Goal: Task Accomplishment & Management: Manage account settings

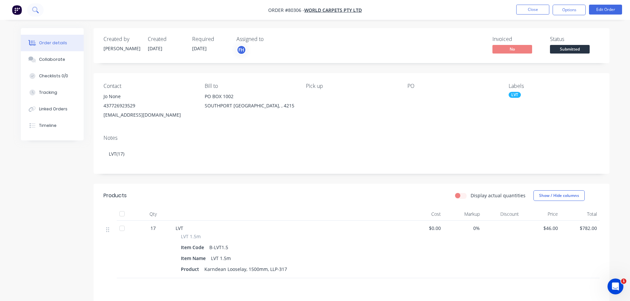
click at [33, 9] on icon at bounding box center [34, 9] width 5 height 5
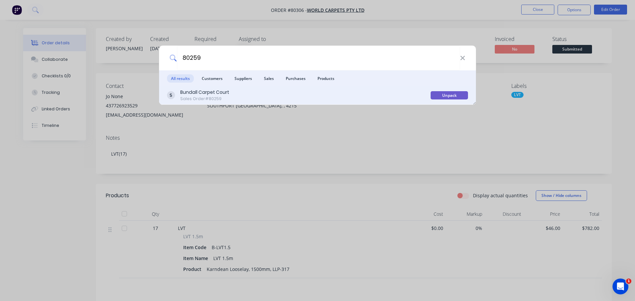
type input "80259"
click at [211, 99] on div "Sales Order #80259" at bounding box center [204, 99] width 49 height 6
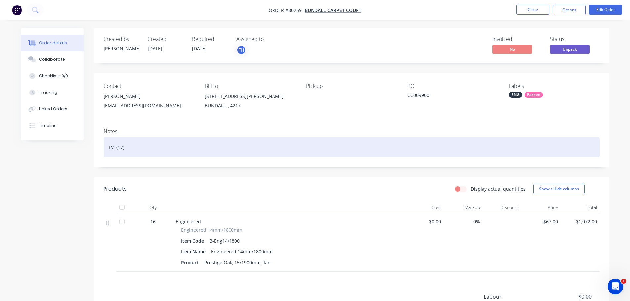
click at [121, 149] on div "LVT(17)" at bounding box center [352, 147] width 496 height 20
click at [144, 148] on div "ENGINEERED (16)" at bounding box center [352, 147] width 496 height 20
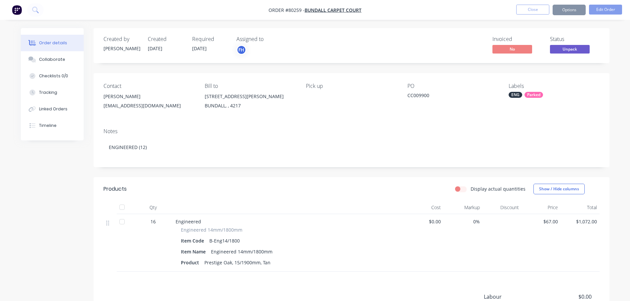
click at [154, 219] on span "16" at bounding box center [153, 221] width 5 height 7
click at [155, 221] on span "16" at bounding box center [153, 221] width 5 height 7
click at [612, 12] on button "Edit Order" at bounding box center [605, 10] width 33 height 10
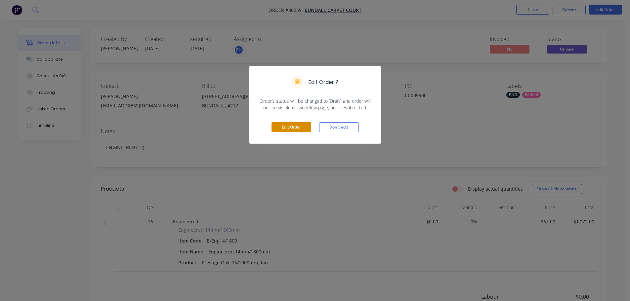
click at [303, 127] on button "Edit Order" at bounding box center [292, 127] width 40 height 10
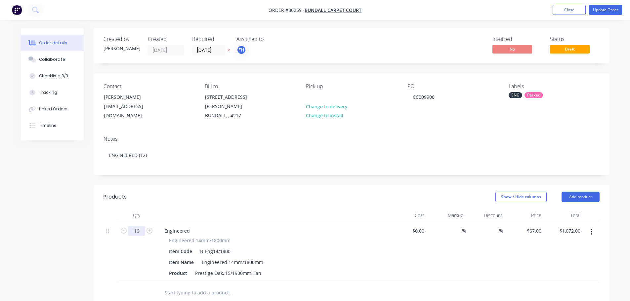
click at [138, 226] on input "16" at bounding box center [136, 231] width 17 height 10
type input "12"
type input "$804.00"
click at [133, 257] on div "12" at bounding box center [137, 252] width 40 height 60
click at [602, 11] on button "Update Order" at bounding box center [605, 10] width 33 height 10
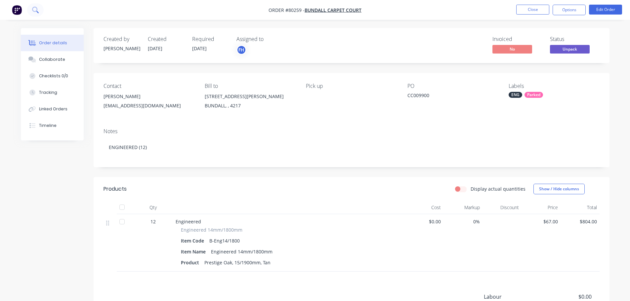
click at [29, 11] on button at bounding box center [35, 9] width 17 height 13
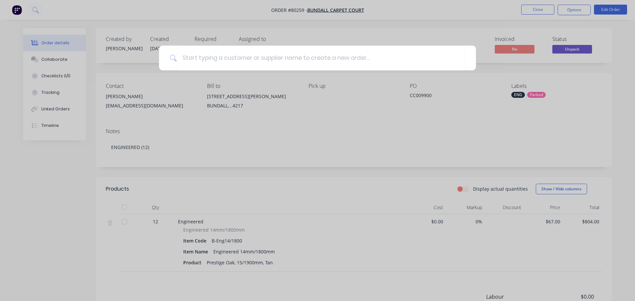
click at [34, 12] on div at bounding box center [317, 150] width 635 height 301
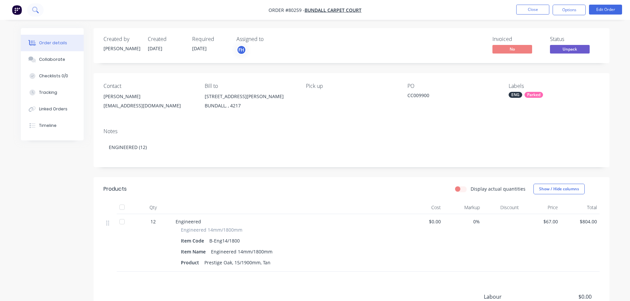
click at [38, 7] on button at bounding box center [35, 9] width 17 height 13
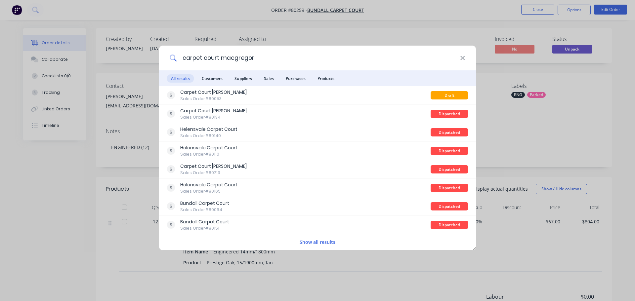
type input "carpet court macgregor"
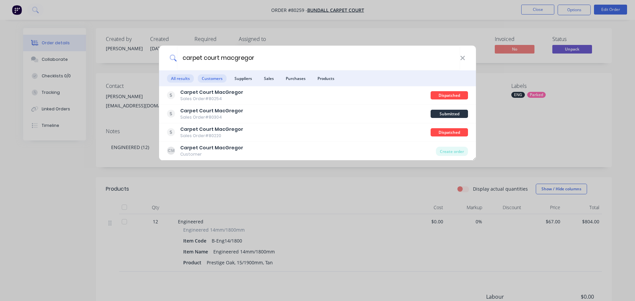
click at [219, 78] on span "Customers" at bounding box center [212, 78] width 29 height 8
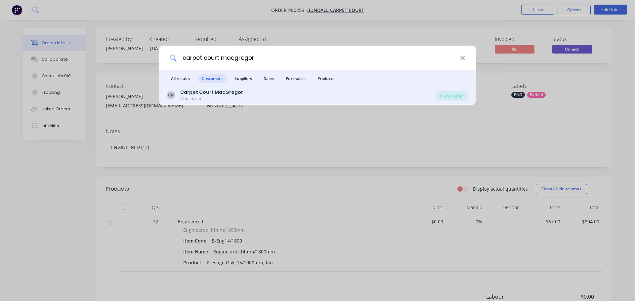
click at [214, 95] on b "Carpet Court MacGregor" at bounding box center [211, 92] width 63 height 7
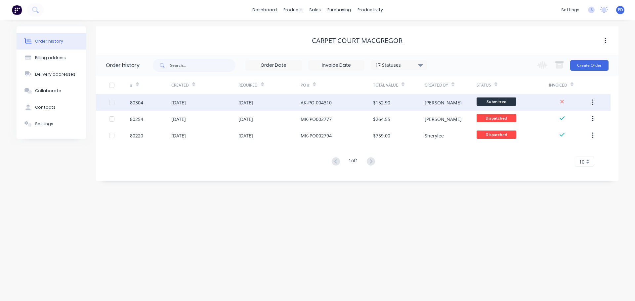
click at [308, 103] on div "AK-PO 004310" at bounding box center [316, 102] width 31 height 7
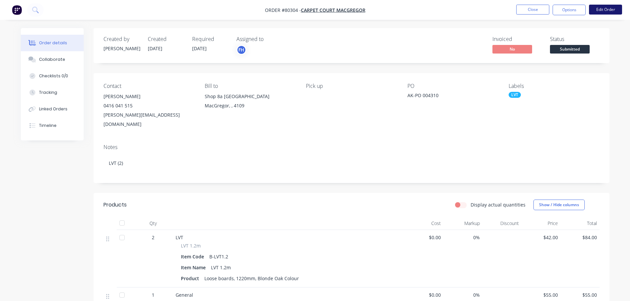
click at [597, 10] on button "Edit Order" at bounding box center [605, 10] width 33 height 10
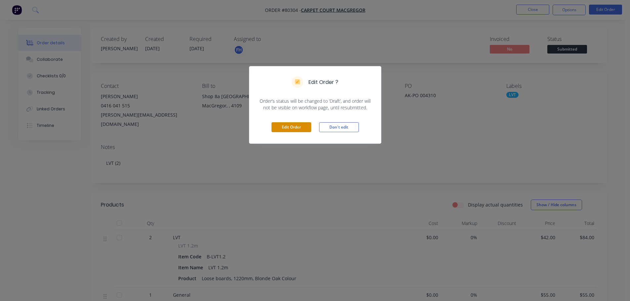
click at [283, 128] on button "Edit Order" at bounding box center [292, 127] width 40 height 10
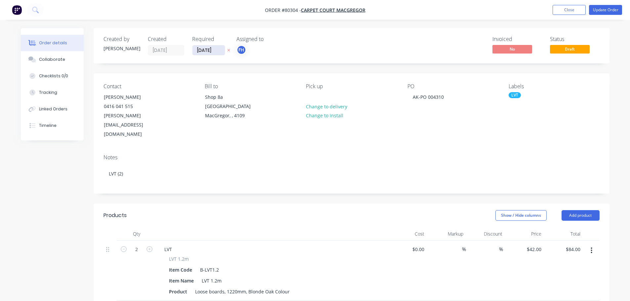
click at [215, 50] on input "18/08/25" at bounding box center [209, 50] width 32 height 10
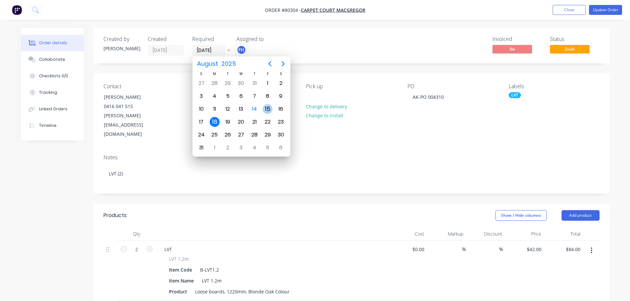
click at [267, 109] on div "15" at bounding box center [268, 109] width 10 height 10
type input "15/08/25"
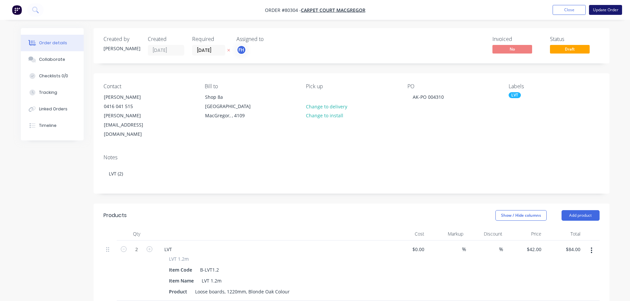
click at [614, 11] on button "Update Order" at bounding box center [605, 10] width 33 height 10
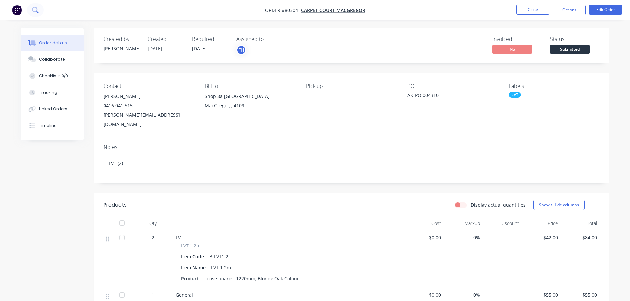
click at [37, 8] on icon at bounding box center [35, 10] width 6 height 6
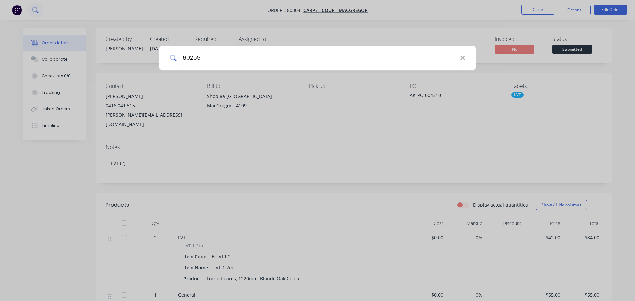
type input "80259"
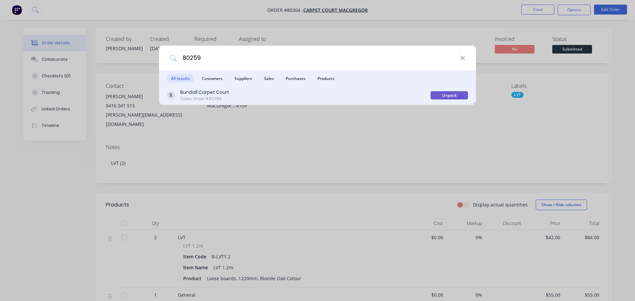
click at [190, 94] on div "Bundall Carpet Court" at bounding box center [204, 92] width 49 height 7
